Goal: Check status: Check status

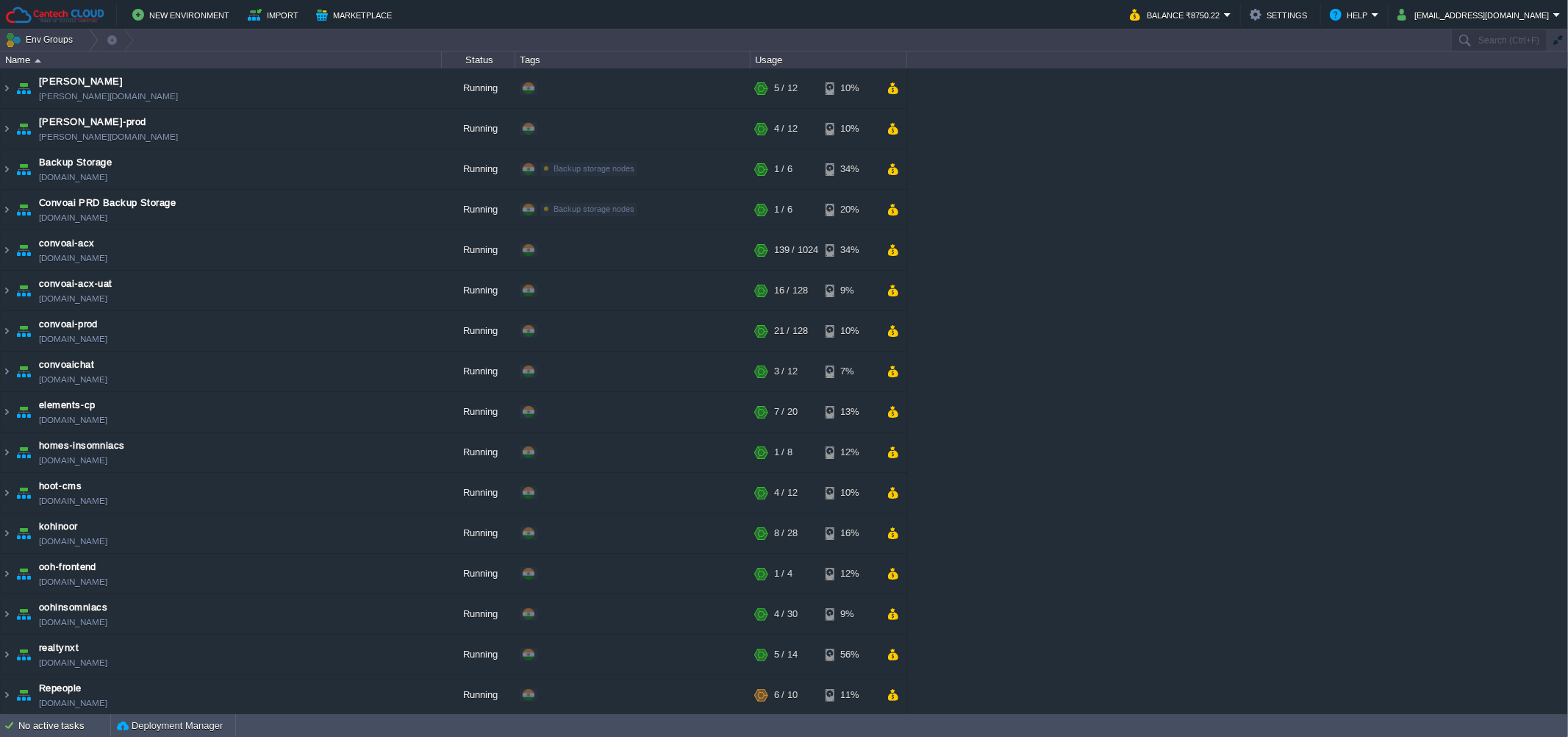
click at [1206, 346] on div "[PERSON_NAME] [PERSON_NAME][DOMAIN_NAME] Running + Add to Env Group RAM 28% CPU…" at bounding box center [784, 390] width 1568 height 645
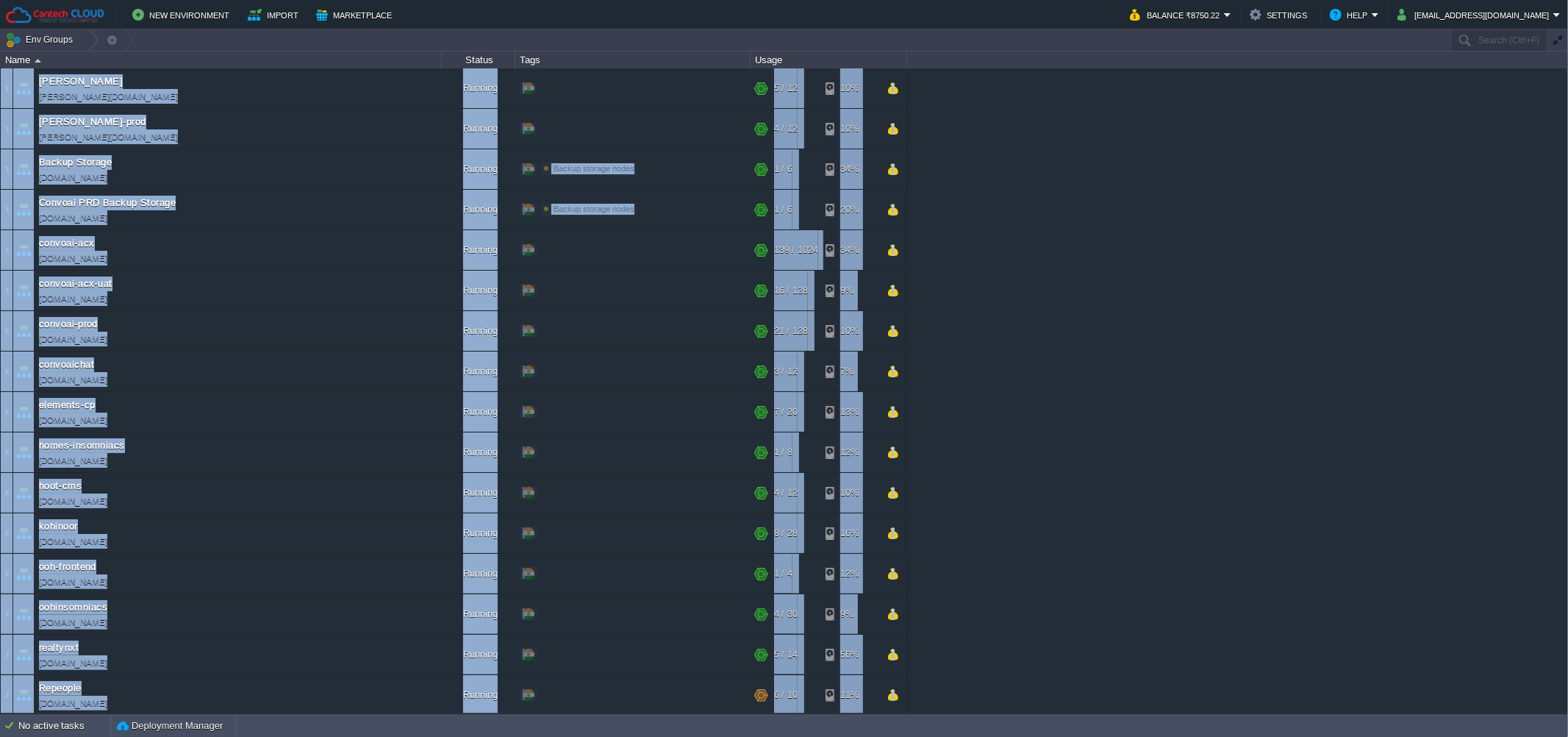
click at [1206, 346] on div "[PERSON_NAME] [PERSON_NAME][DOMAIN_NAME] Running + Add to Env Group RAM 28% CPU…" at bounding box center [784, 390] width 1568 height 645
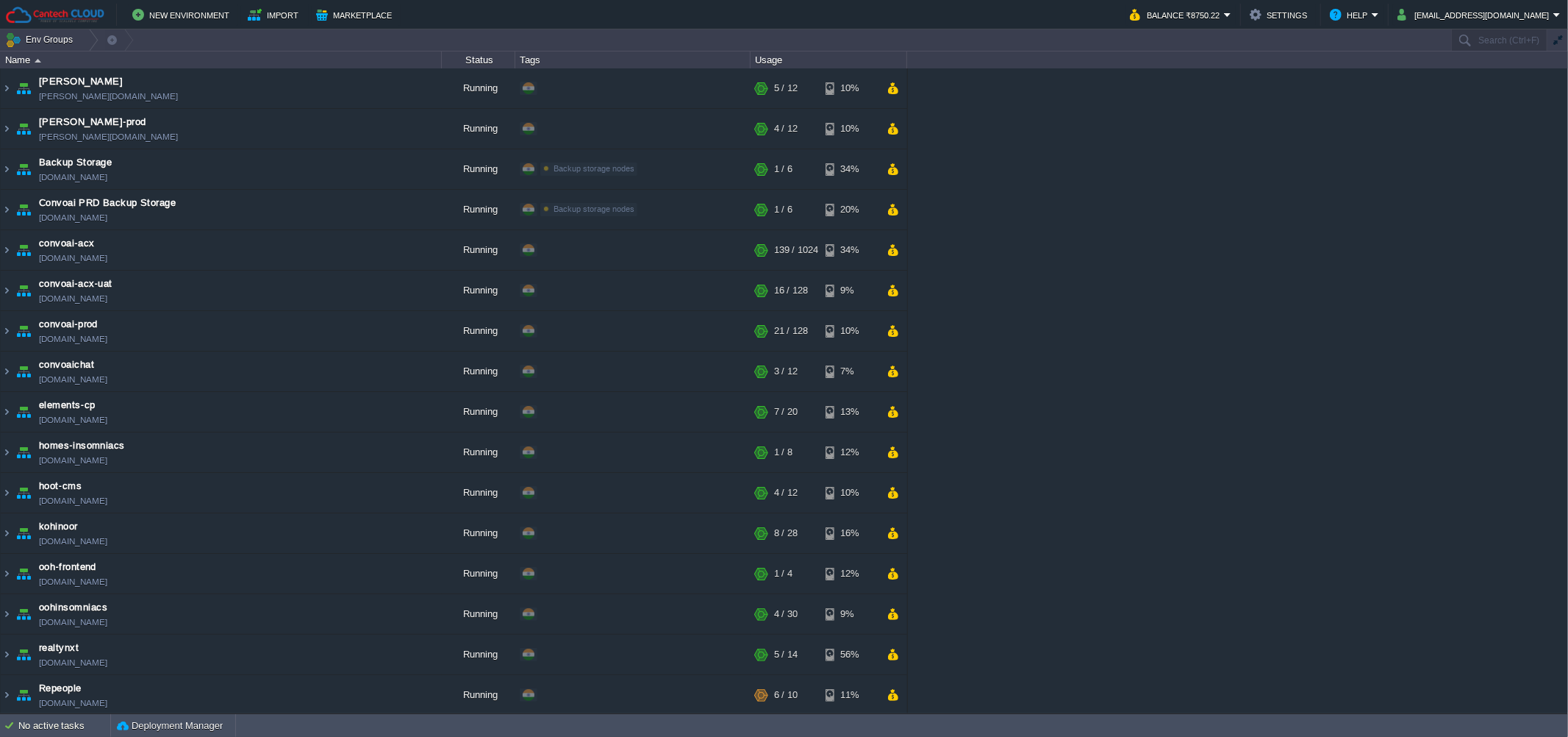
click at [1206, 346] on div "[PERSON_NAME] [PERSON_NAME][DOMAIN_NAME] Running + Add to Env Group RAM 28% CPU…" at bounding box center [784, 390] width 1568 height 645
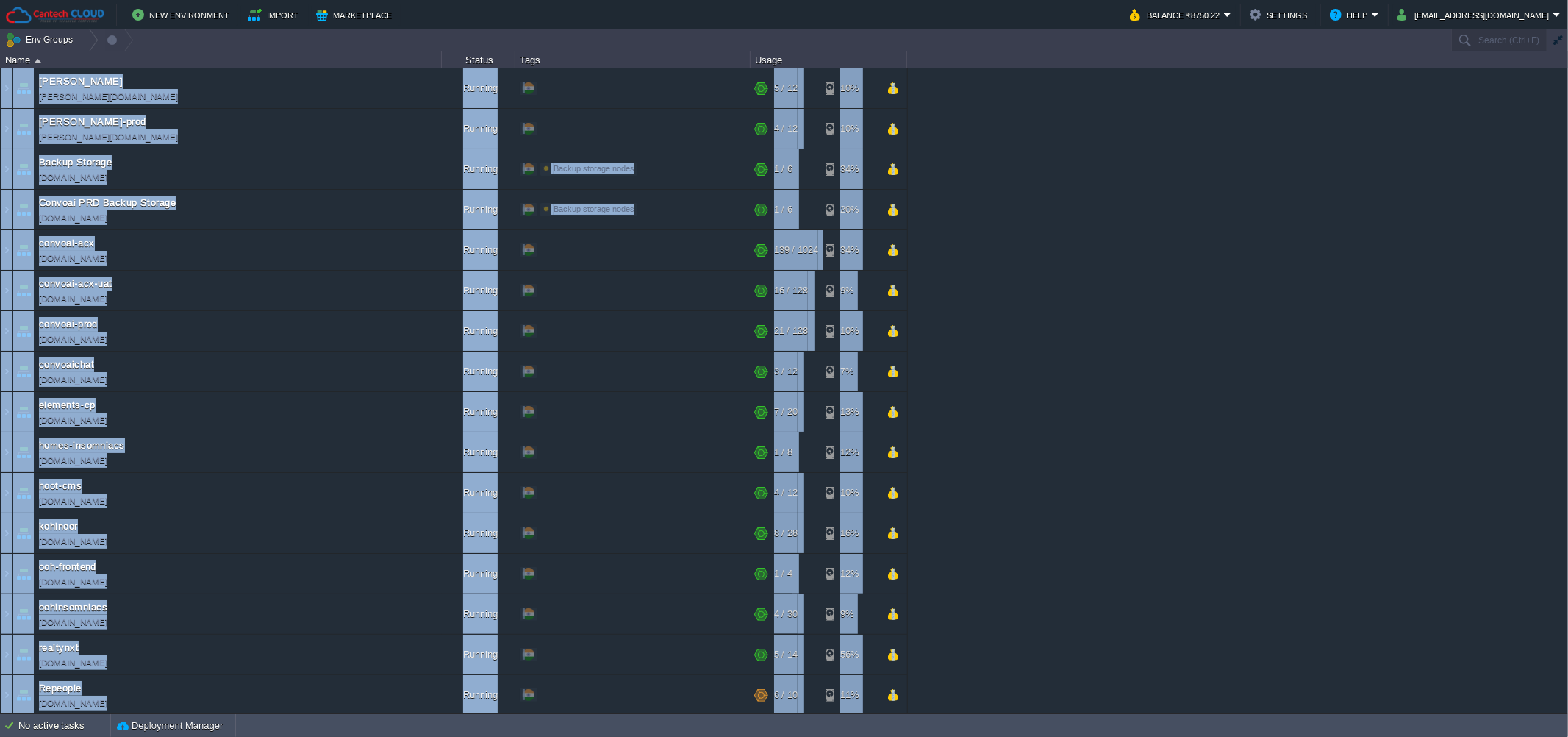
click at [1206, 346] on div "[PERSON_NAME] [PERSON_NAME][DOMAIN_NAME] Running + Add to Env Group RAM 28% CPU…" at bounding box center [784, 390] width 1568 height 645
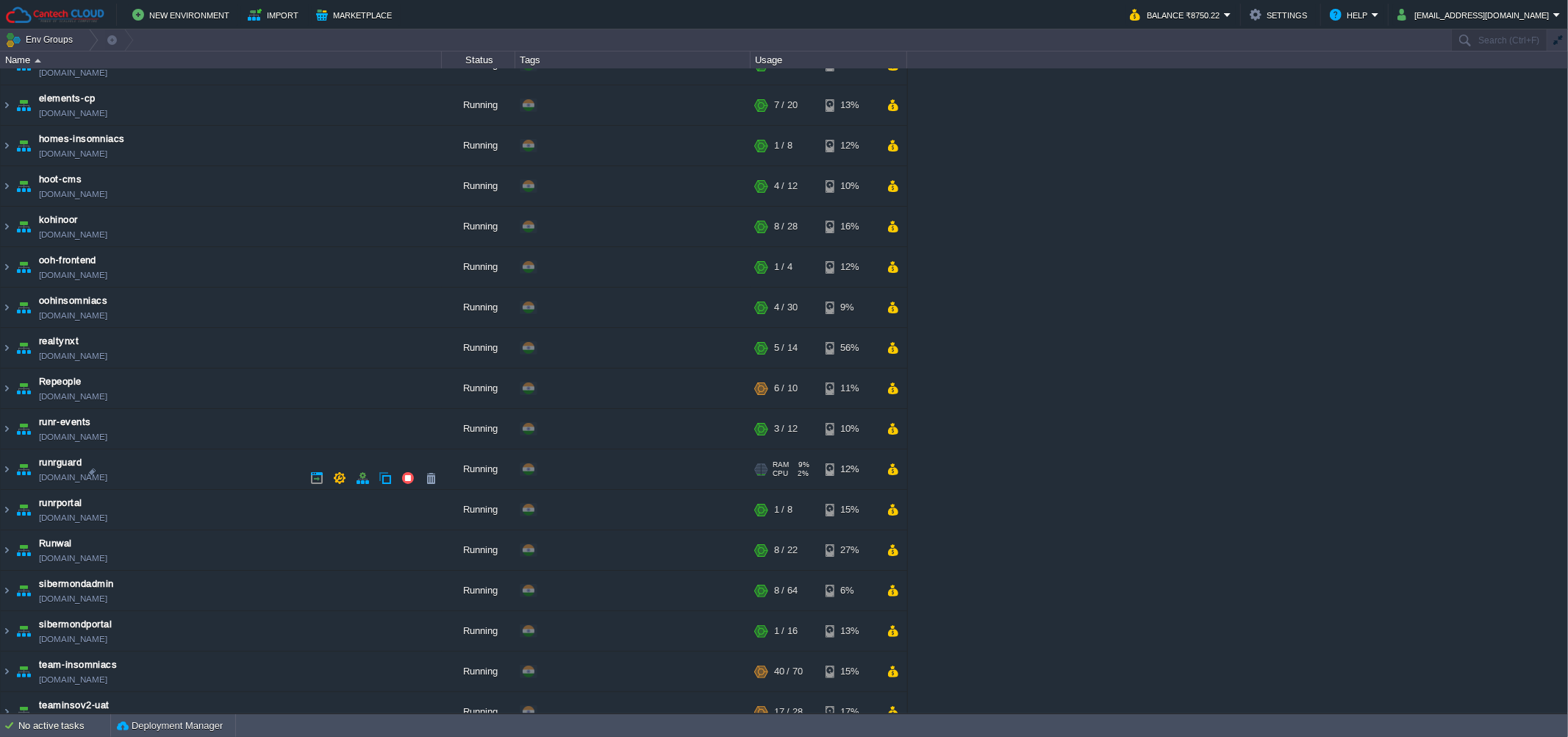
scroll to position [453, 0]
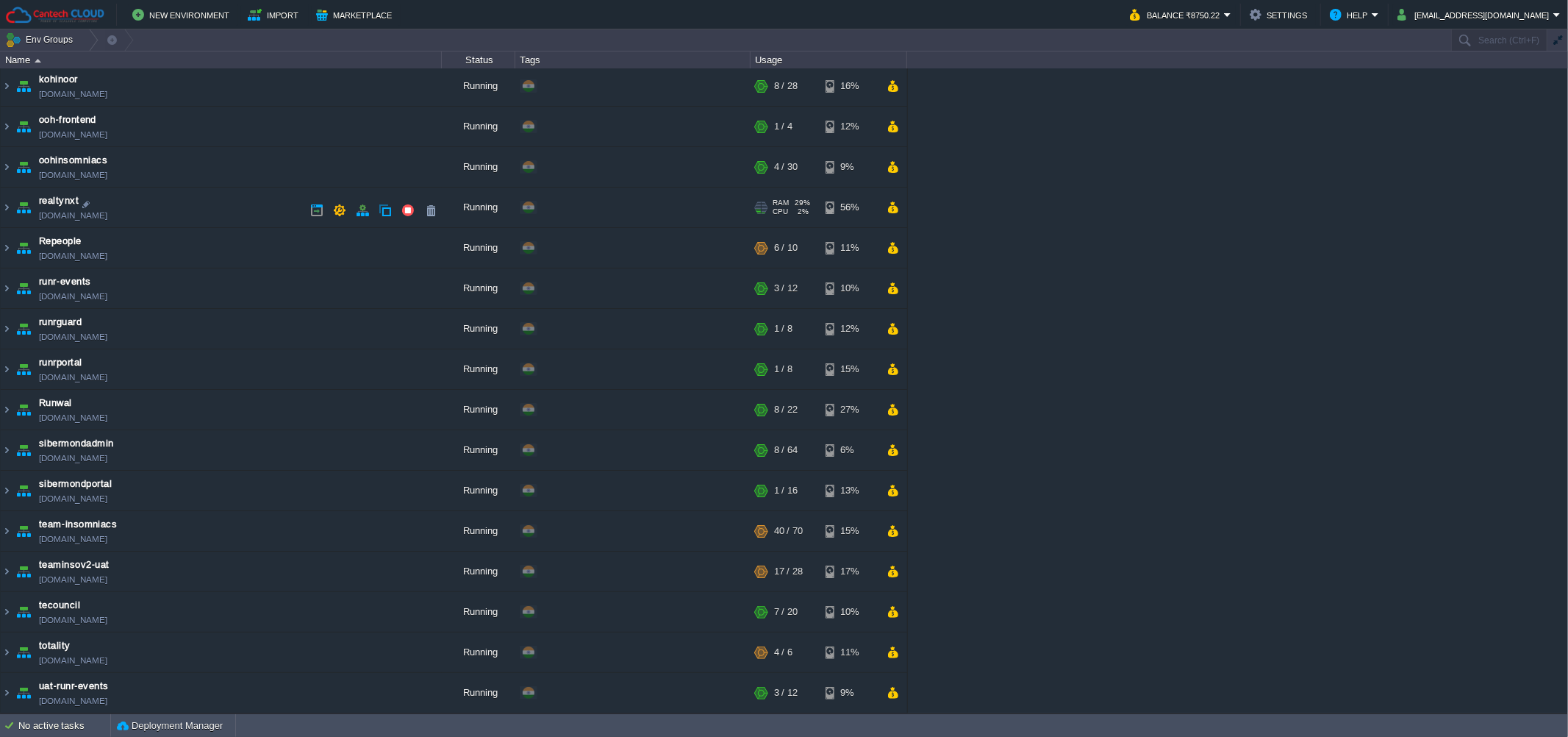
click at [245, 212] on td "realtynxt [DOMAIN_NAME]" at bounding box center [221, 207] width 441 height 40
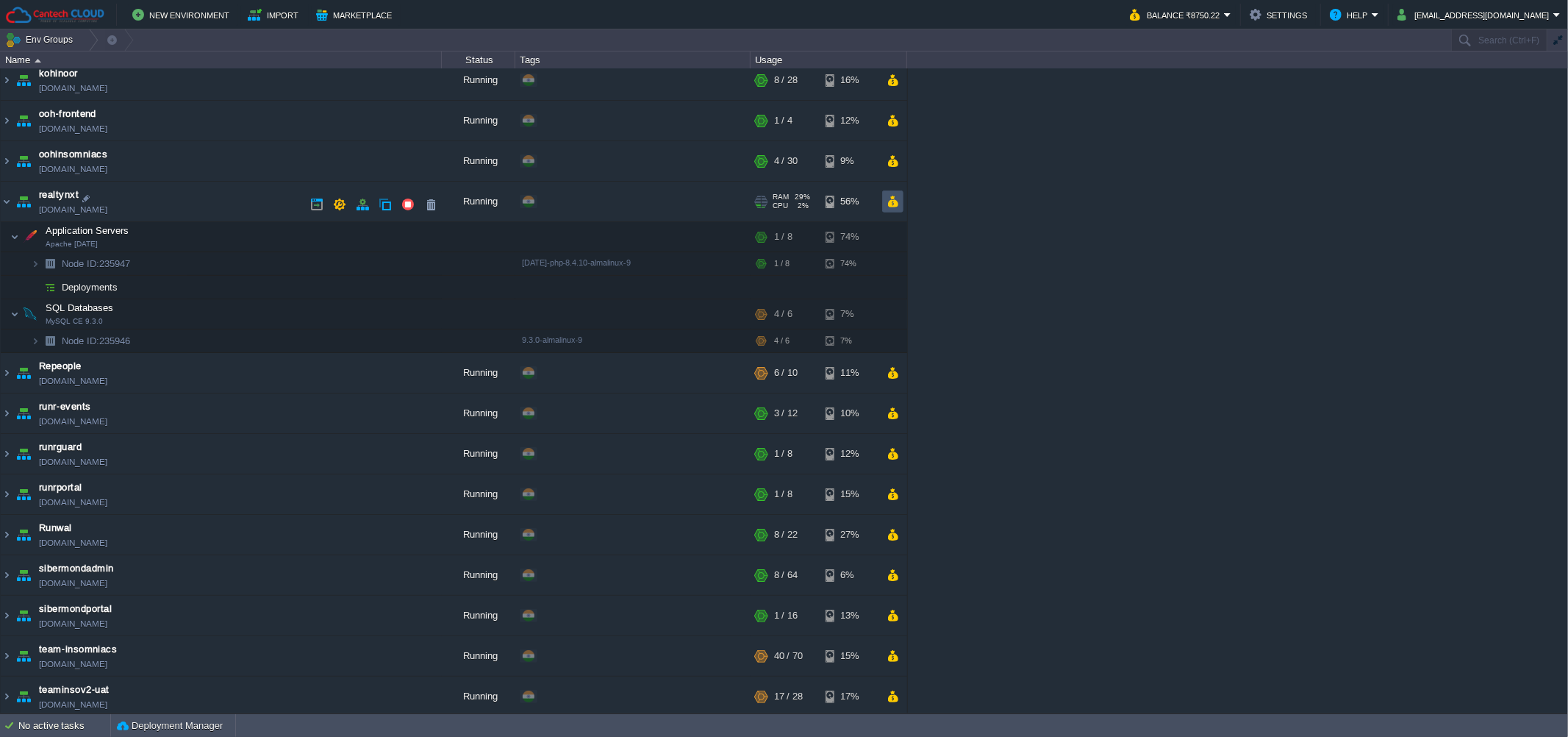
click at [894, 208] on button "button" at bounding box center [893, 201] width 13 height 13
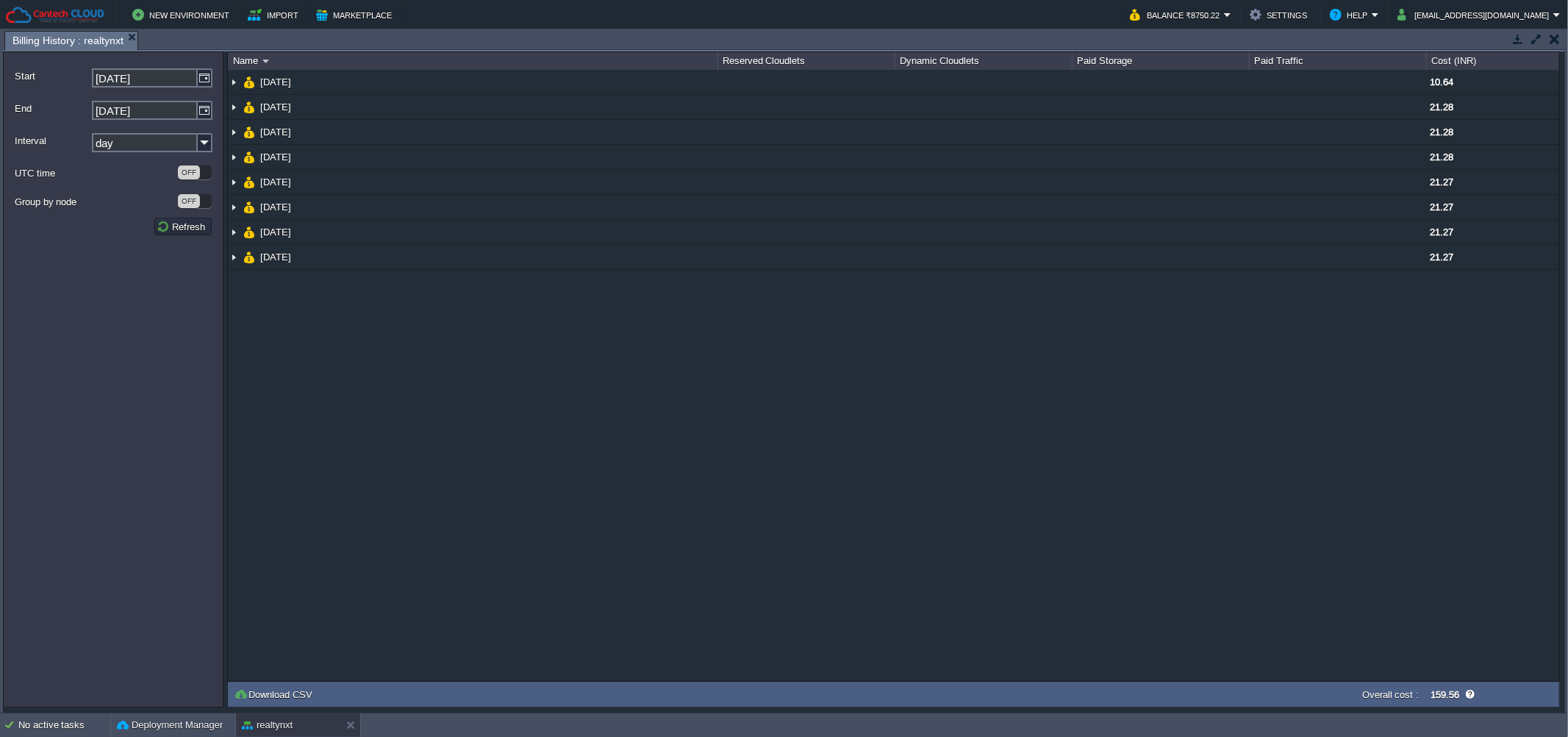
click at [1558, 47] on td at bounding box center [1554, 39] width 19 height 18
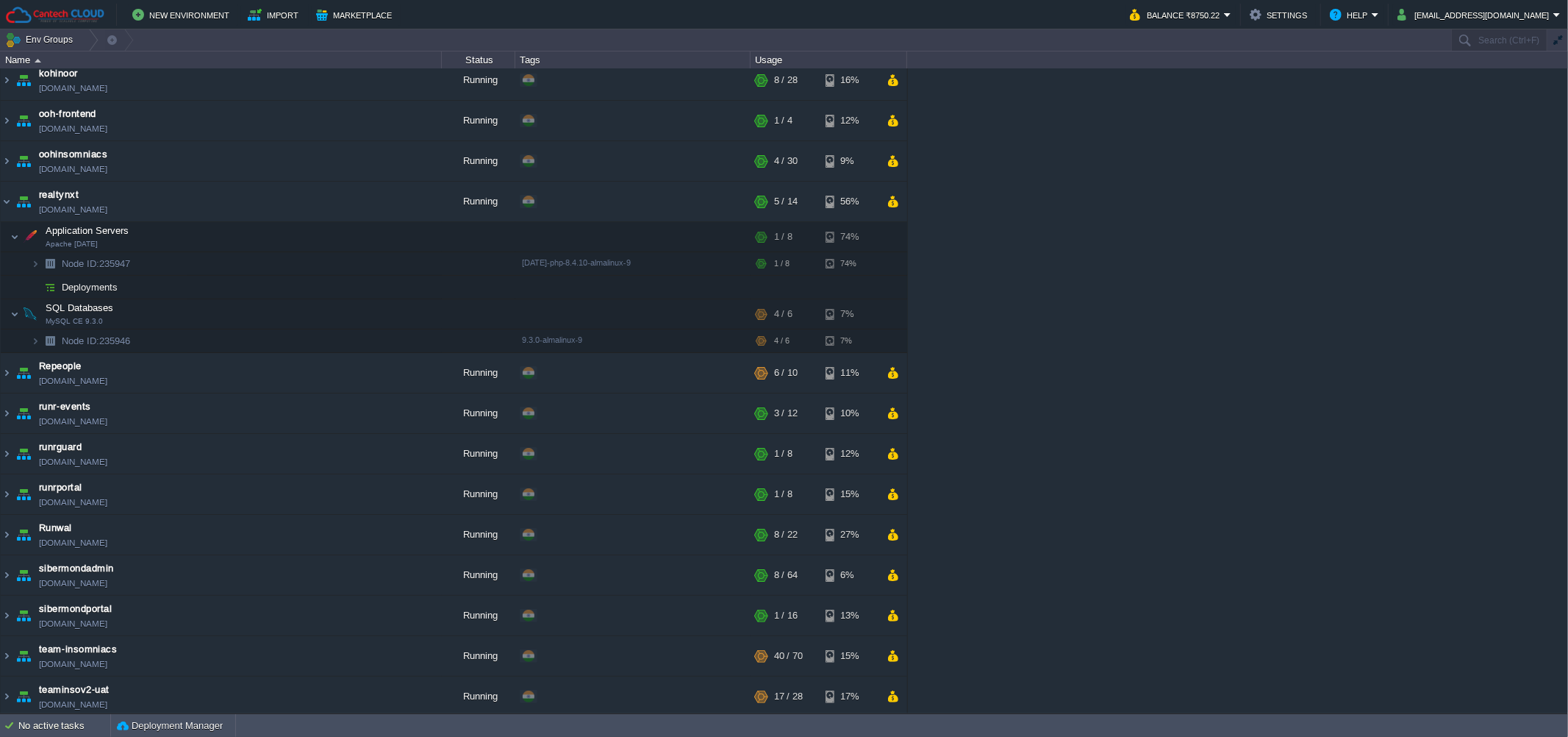
click at [1138, 168] on div "[PERSON_NAME] [PERSON_NAME][DOMAIN_NAME] Running + Add to Env Group RAM 28% CPU…" at bounding box center [784, 390] width 1568 height 645
